Goal: Check status: Check status

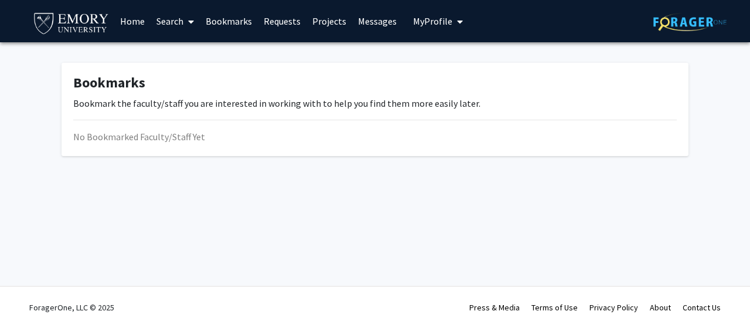
click at [333, 17] on link "Projects" at bounding box center [330, 21] width 46 height 41
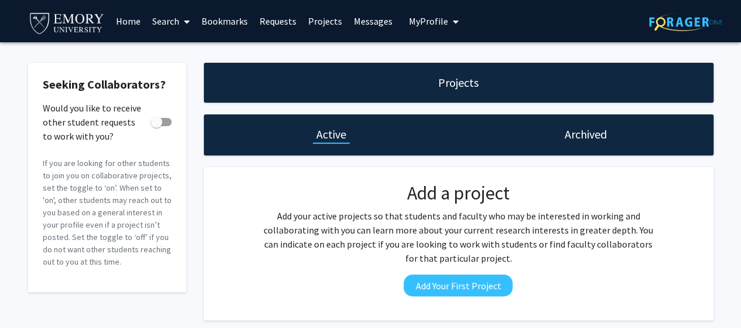
click at [282, 15] on link "Requests" at bounding box center [278, 21] width 49 height 41
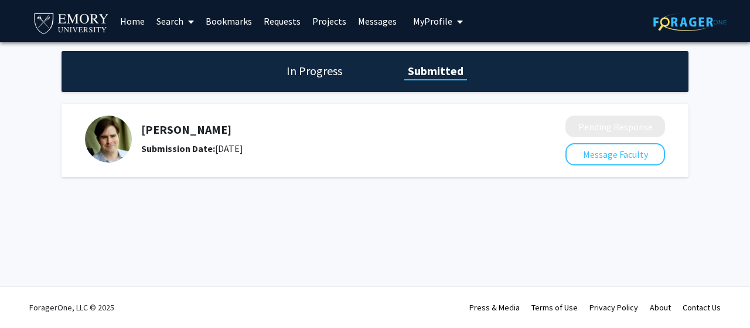
click at [178, 127] on h5 "[PERSON_NAME]" at bounding box center [322, 129] width 362 height 14
drag, startPoint x: 145, startPoint y: 132, endPoint x: 302, endPoint y: 156, distance: 158.9
click at [302, 156] on div "[PERSON_NAME] Submission Date: [DATE]" at bounding box center [317, 138] width 464 height 47
